Goal: Subscribe to service/newsletter

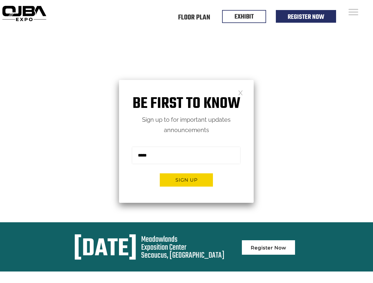
click at [186, 142] on form "Sign me up for the newsletter! ******* Sign up" at bounding box center [186, 170] width 135 height 68
click at [186, 180] on button "Sign up" at bounding box center [186, 180] width 53 height 13
